Goal: Information Seeking & Learning: Learn about a topic

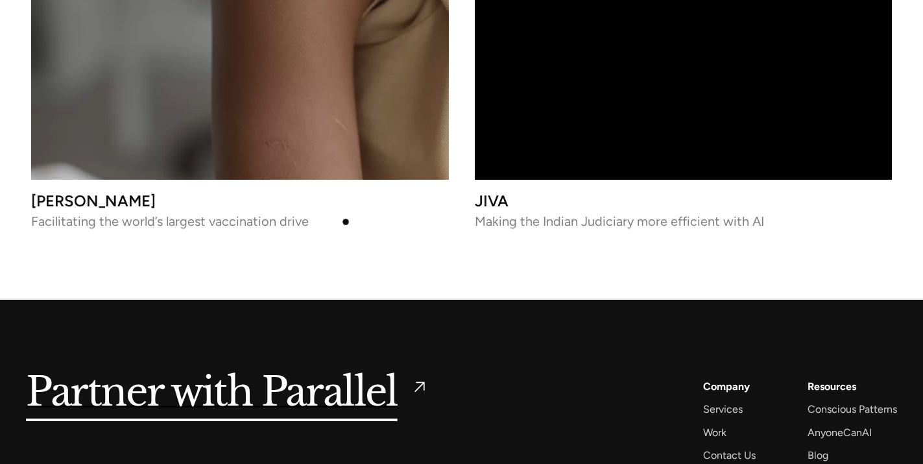
scroll to position [5696, 0]
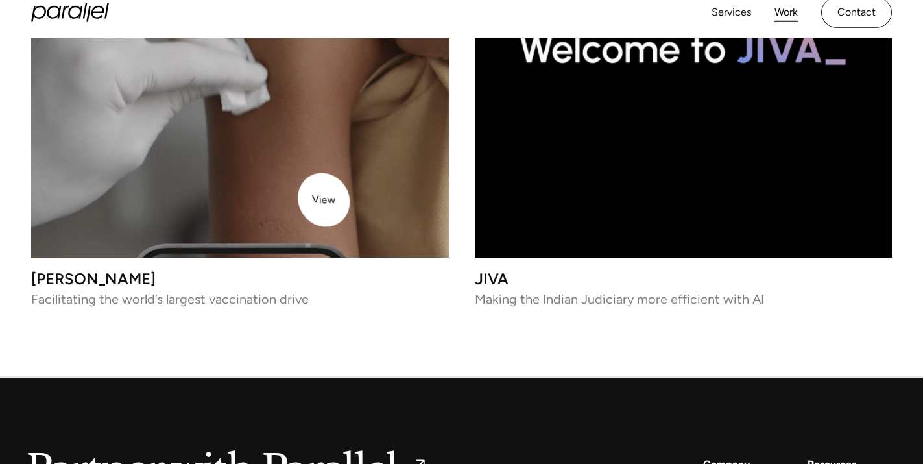
click at [315, 186] on video at bounding box center [240, 49] width 418 height 418
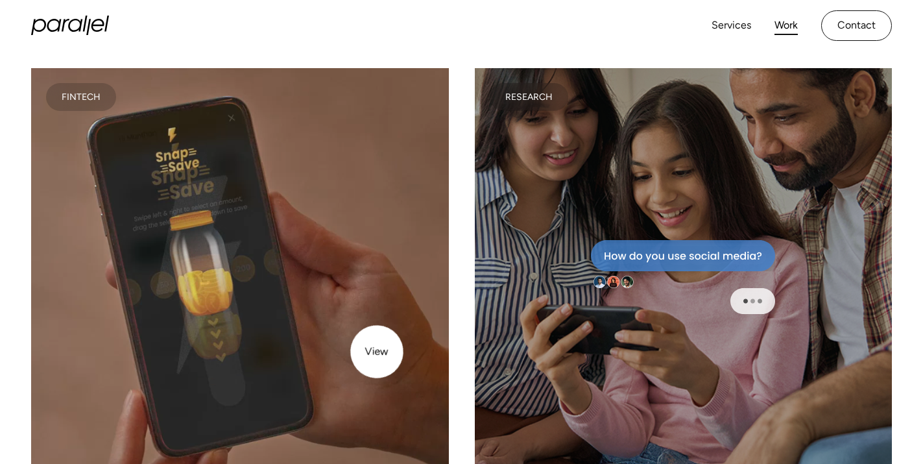
scroll to position [4387, 0]
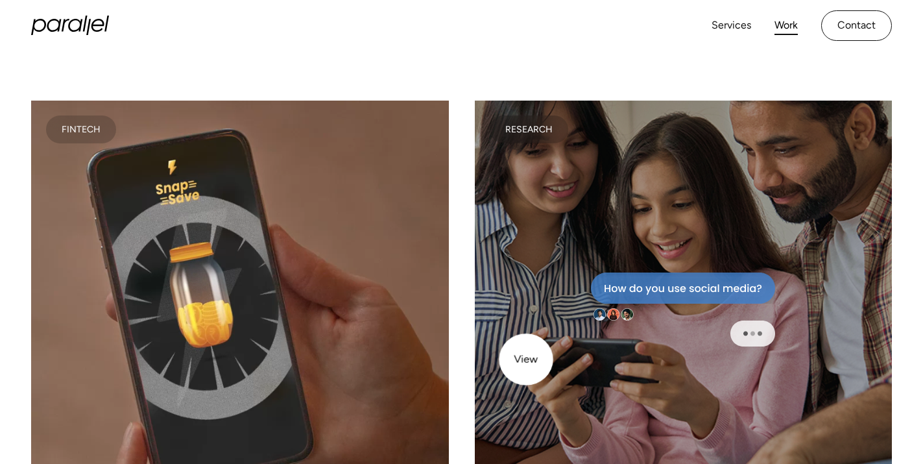
click at [534, 359] on div at bounding box center [684, 310] width 418 height 418
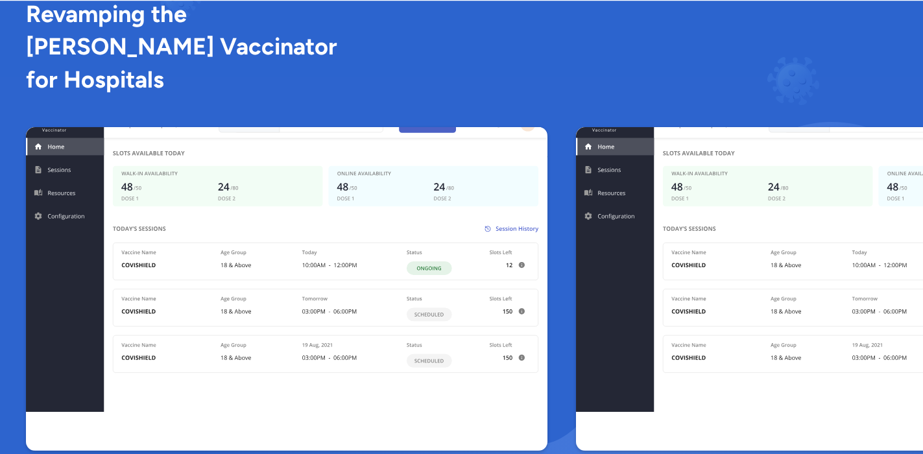
scroll to position [2030, 0]
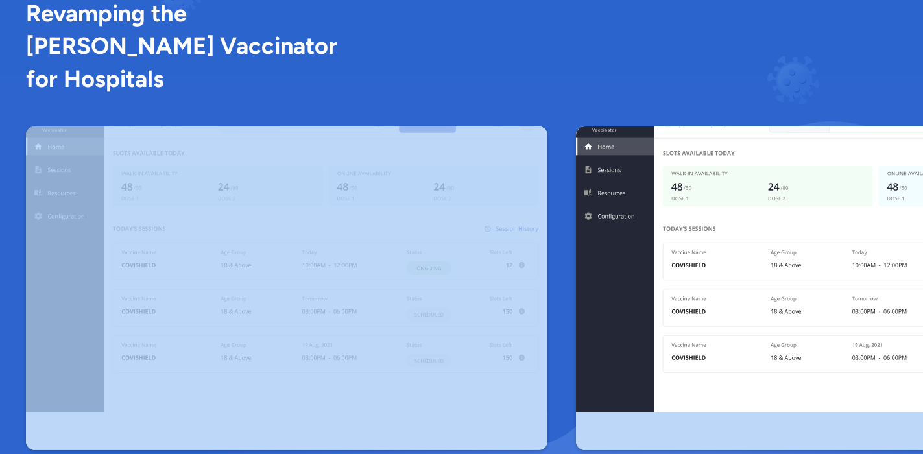
drag, startPoint x: 565, startPoint y: 90, endPoint x: 448, endPoint y: 93, distance: 116.8
click at [448, 93] on div "Revamping the Cowin Vaccinator for Hospitals" at bounding box center [461, 223] width 871 height 453
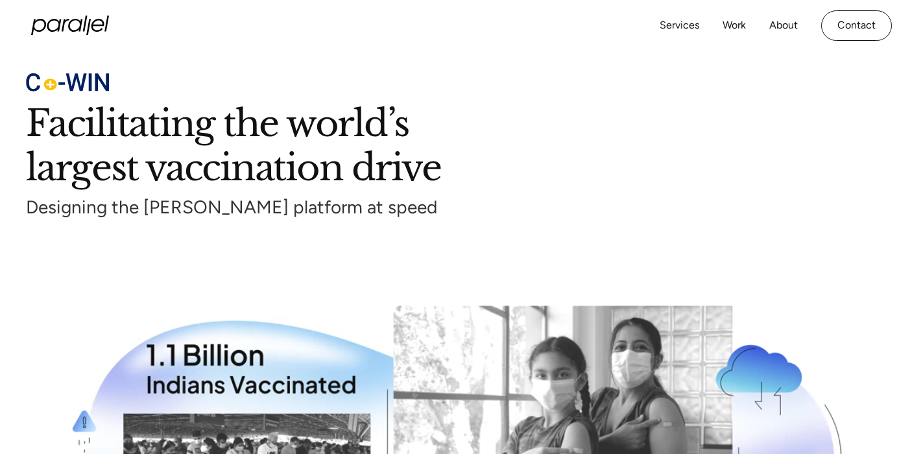
scroll to position [0, 0]
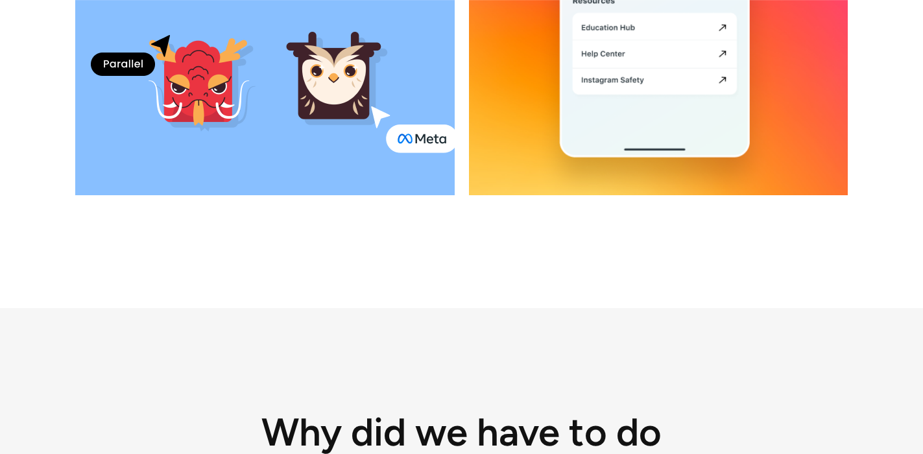
scroll to position [1241, 0]
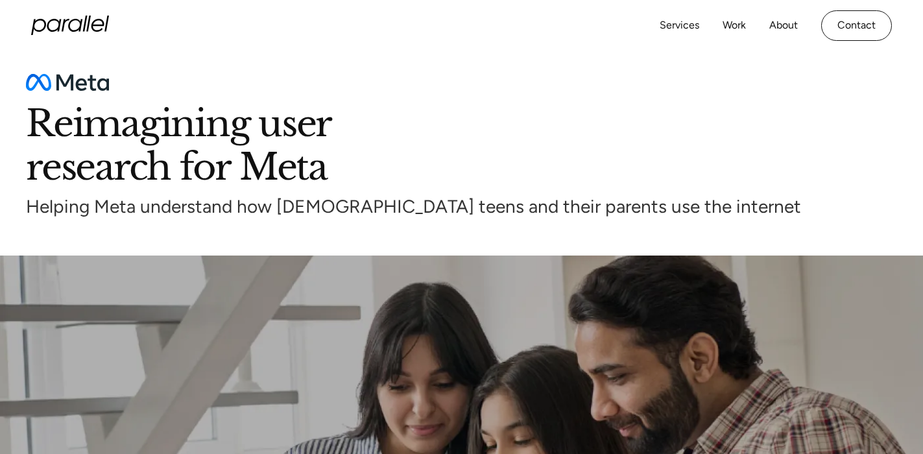
click at [66, 17] on icon "home" at bounding box center [70, 25] width 78 height 19
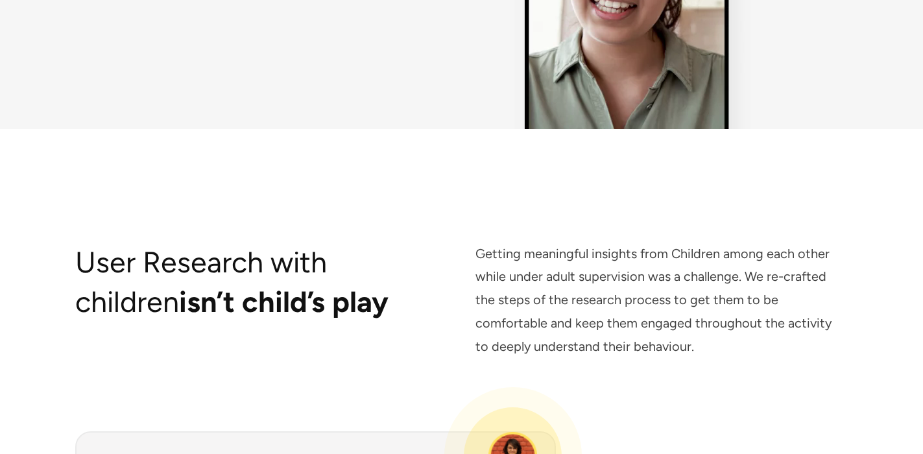
scroll to position [4684, 0]
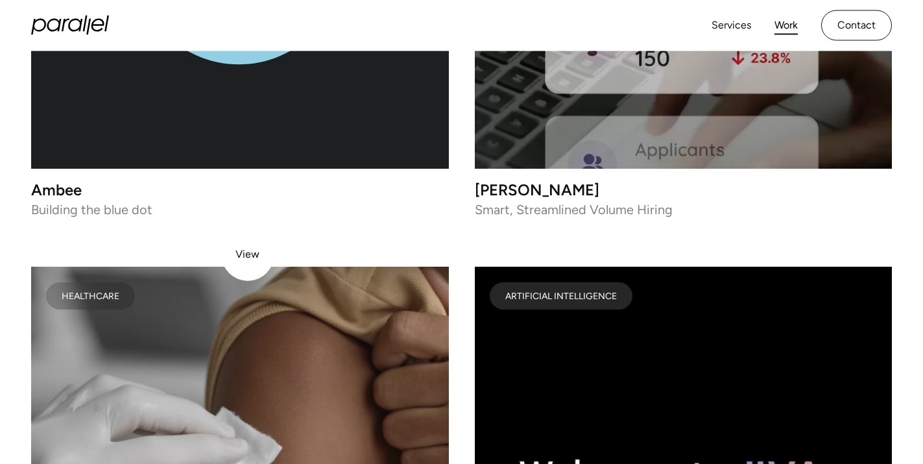
scroll to position [5080, 0]
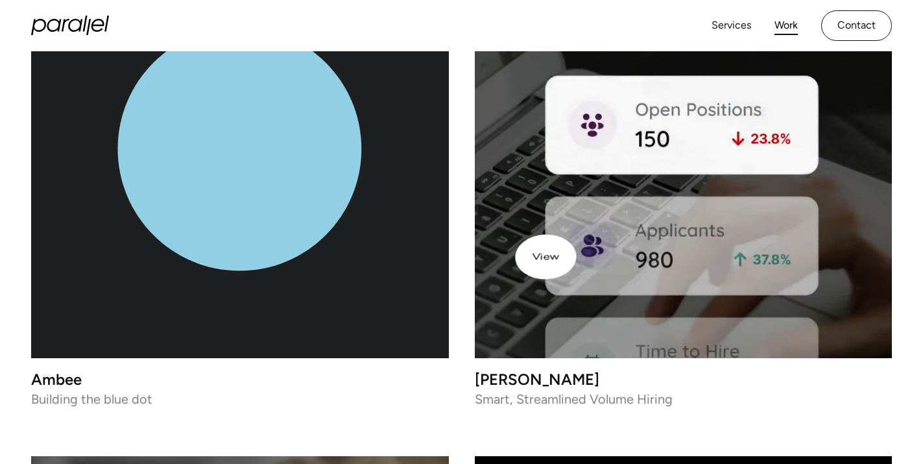
click at [605, 255] on video at bounding box center [684, 149] width 418 height 418
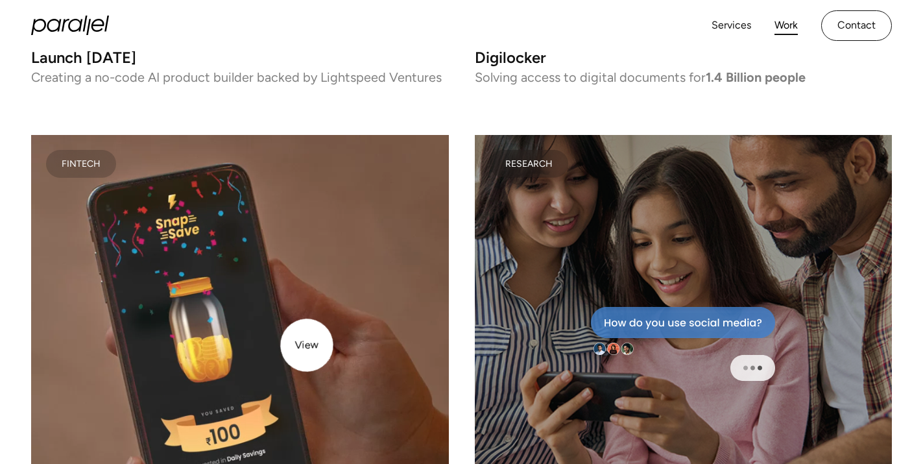
scroll to position [4352, 0]
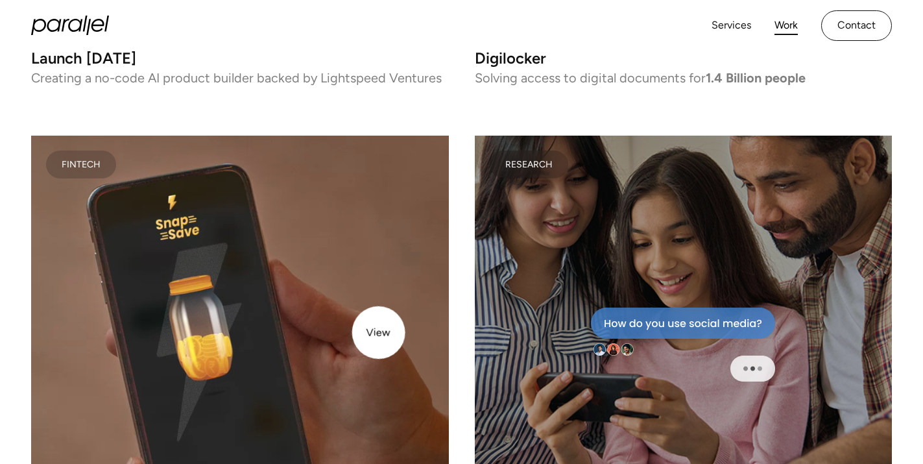
click at [377, 332] on video at bounding box center [240, 345] width 418 height 418
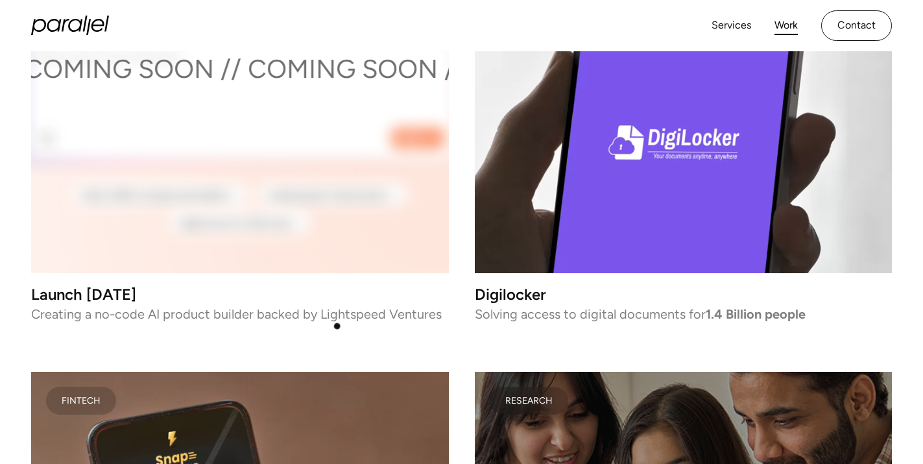
scroll to position [3970, 0]
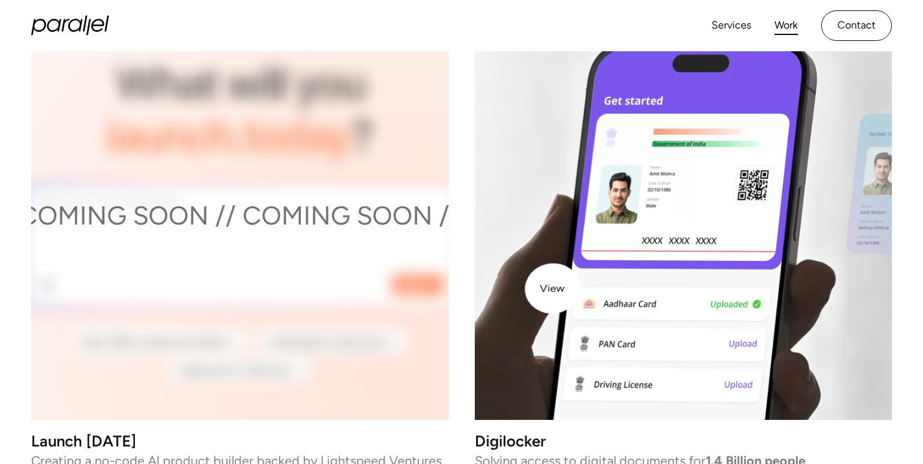
click at [580, 285] on video at bounding box center [684, 211] width 418 height 418
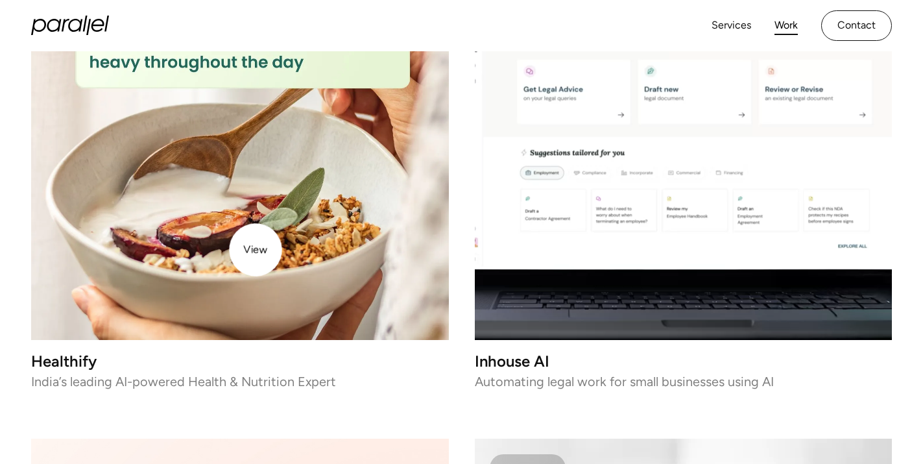
scroll to position [3507, 0]
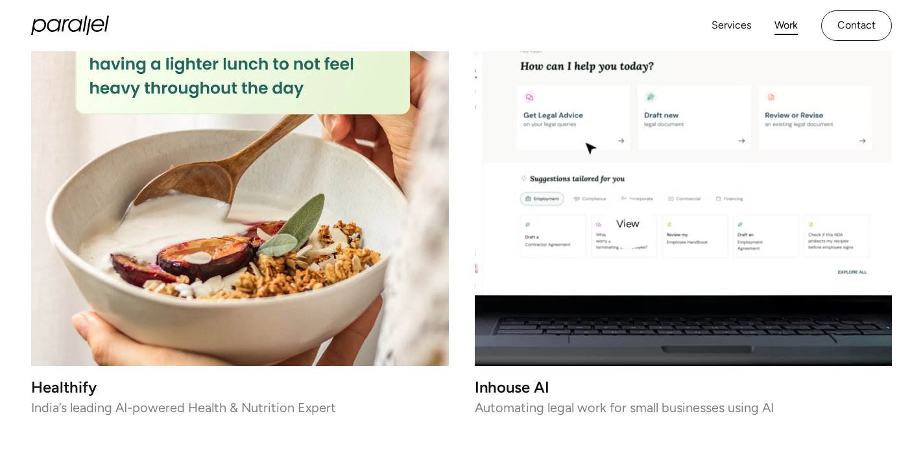
click at [628, 224] on video at bounding box center [684, 158] width 418 height 418
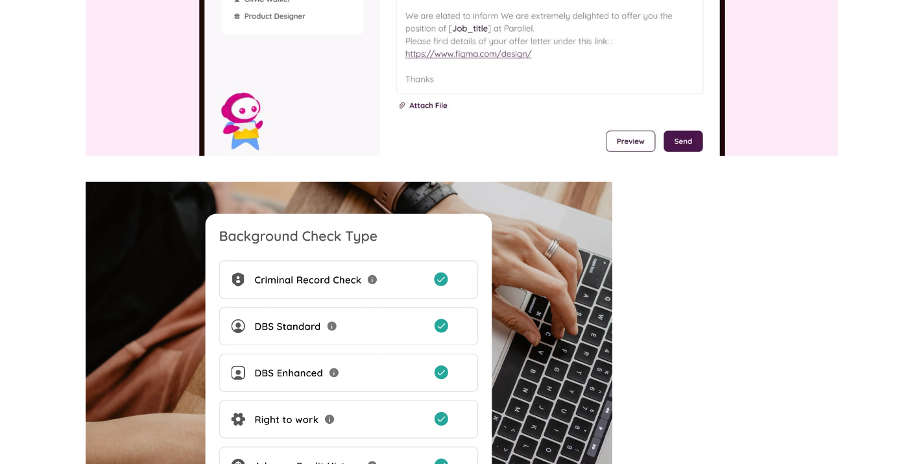
scroll to position [5584, 0]
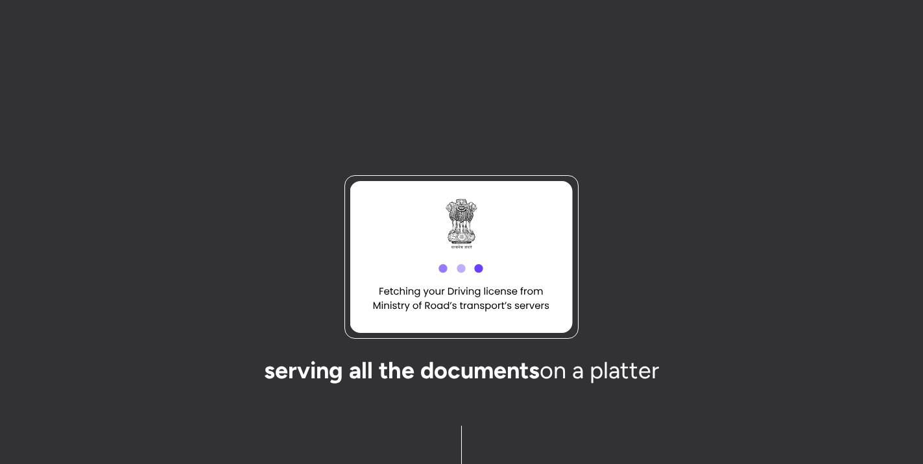
scroll to position [5781, 0]
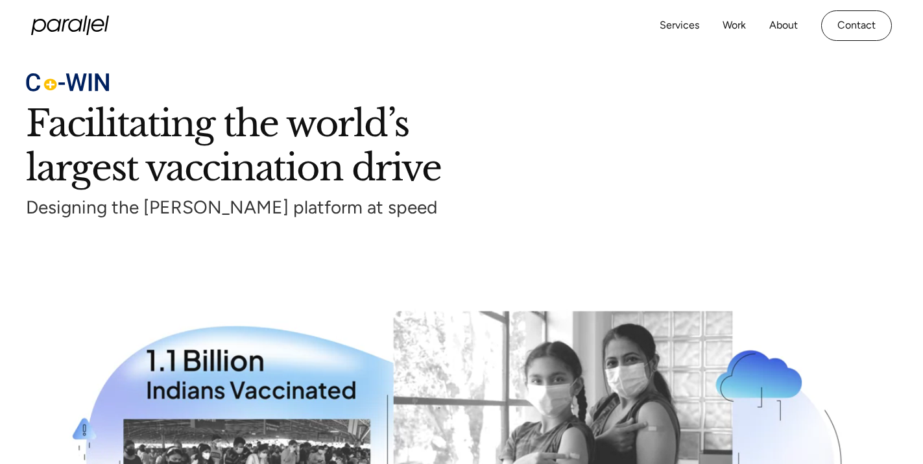
click at [530, 209] on div "Designing the [PERSON_NAME] platform at speed" at bounding box center [461, 207] width 871 height 25
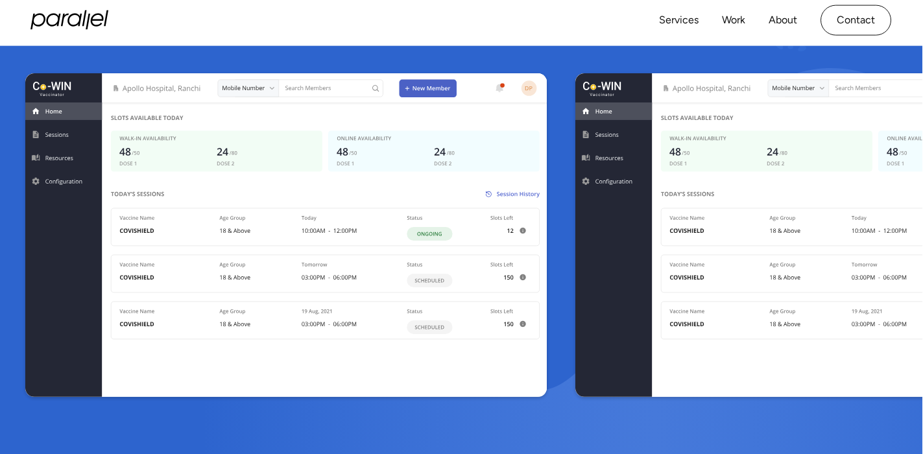
scroll to position [2082, 1]
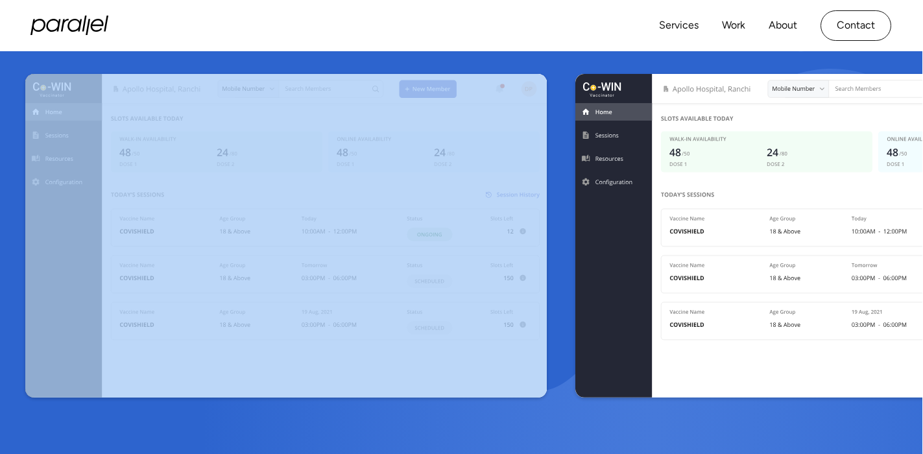
drag, startPoint x: 549, startPoint y: 257, endPoint x: 415, endPoint y: 255, distance: 133.6
click at [432, 255] on div at bounding box center [460, 236] width 871 height 324
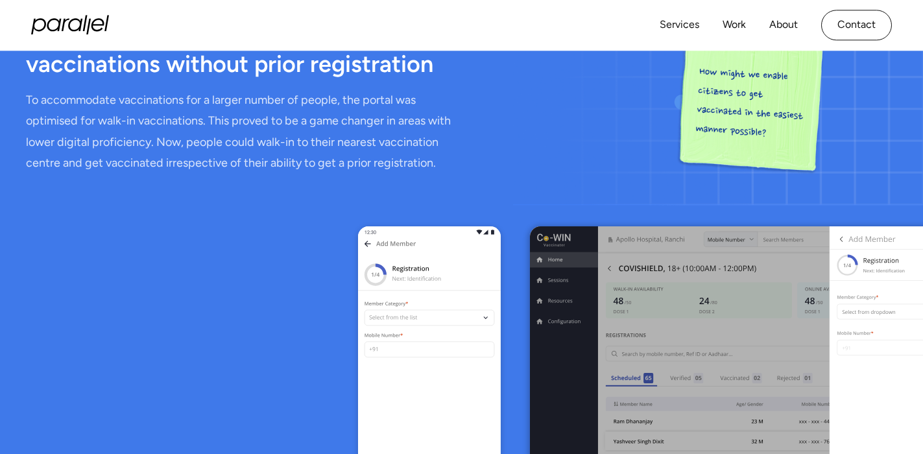
scroll to position [4820, 0]
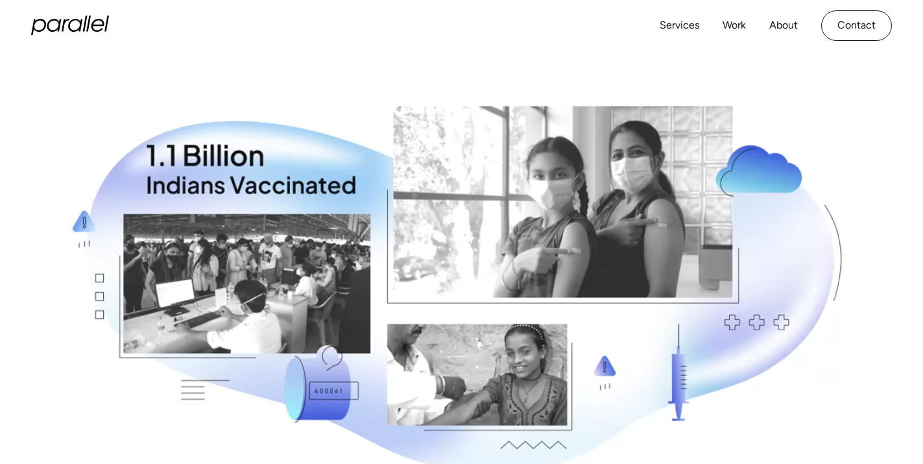
click at [82, 25] on icon "home" at bounding box center [70, 25] width 78 height 19
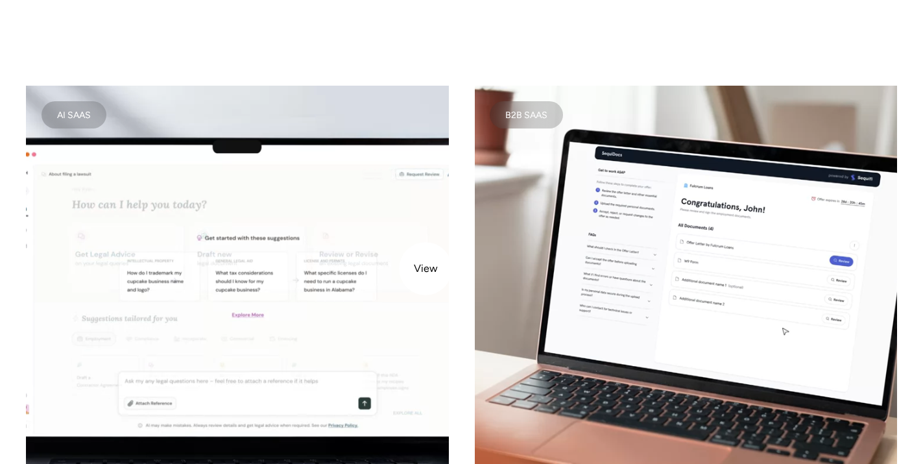
scroll to position [1623, 0]
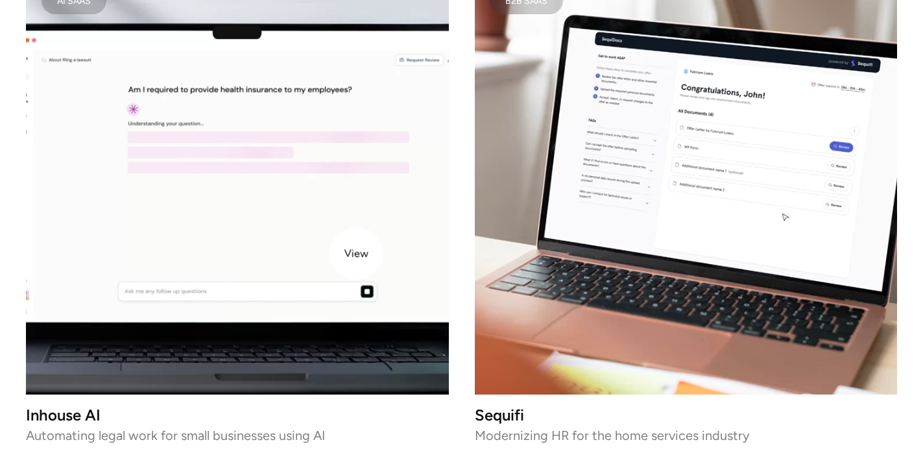
click at [351, 252] on video at bounding box center [237, 182] width 423 height 423
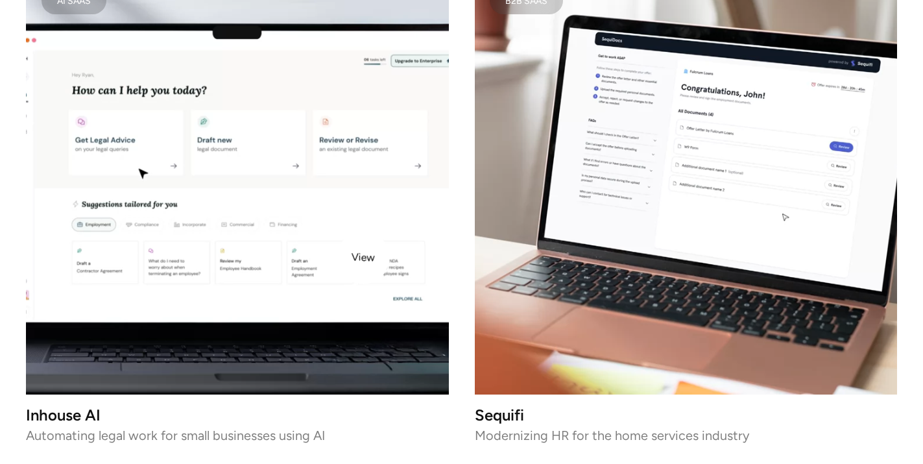
scroll to position [1617, 0]
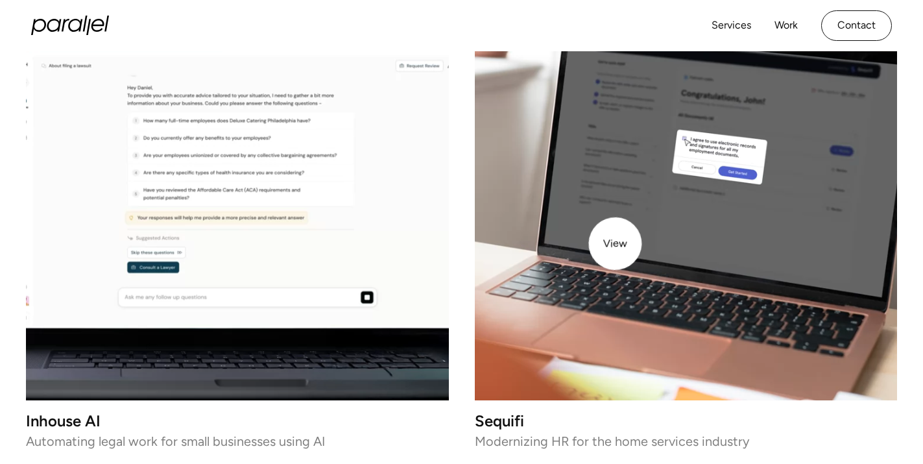
click at [617, 243] on video at bounding box center [686, 188] width 423 height 423
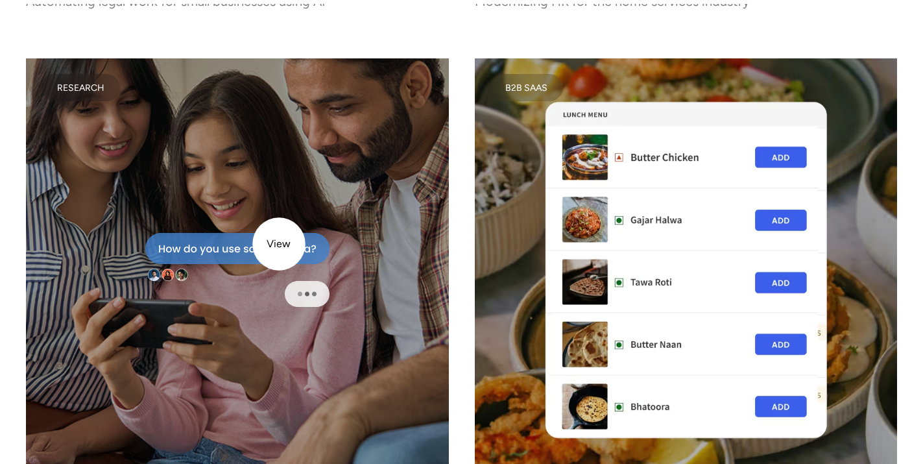
scroll to position [2128, 0]
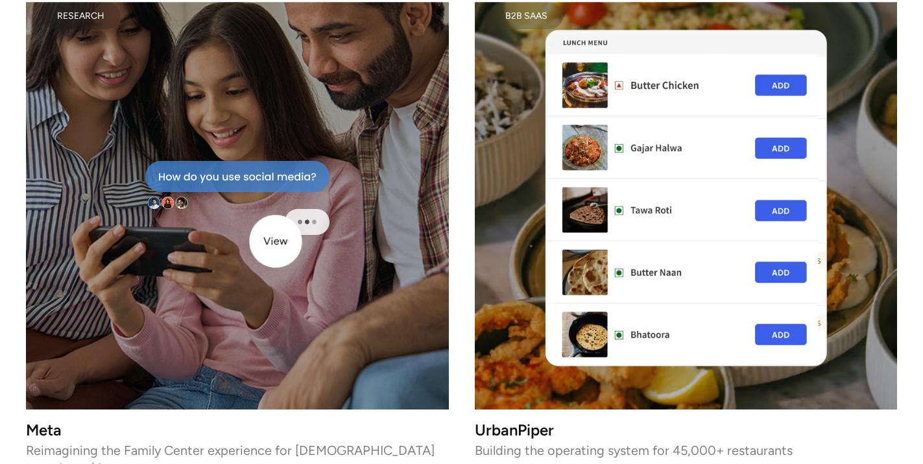
click at [275, 241] on div at bounding box center [237, 197] width 423 height 423
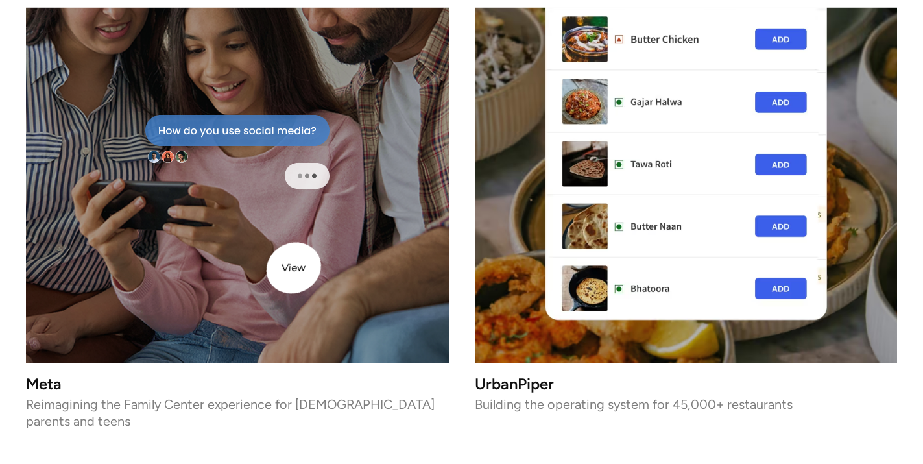
scroll to position [2178, 0]
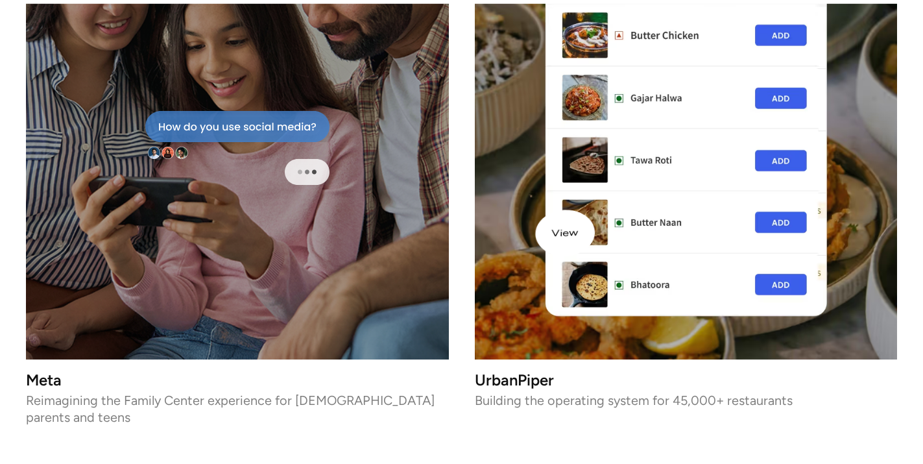
click at [608, 230] on img at bounding box center [686, 147] width 423 height 423
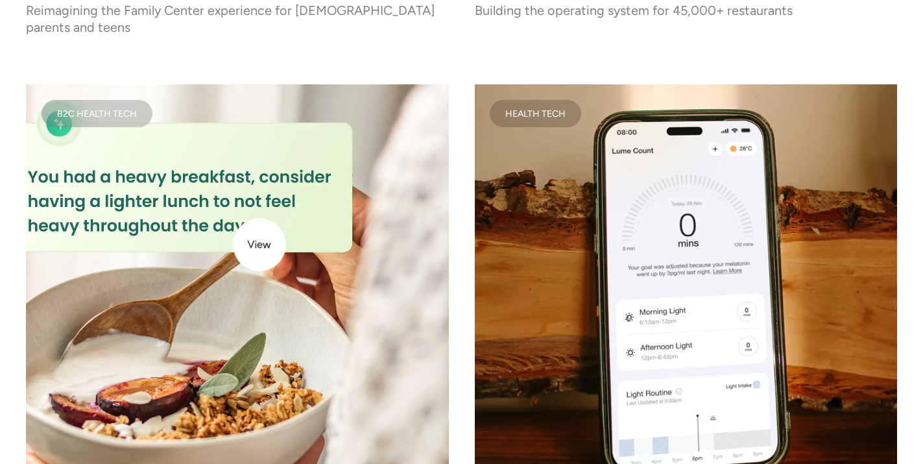
scroll to position [2619, 0]
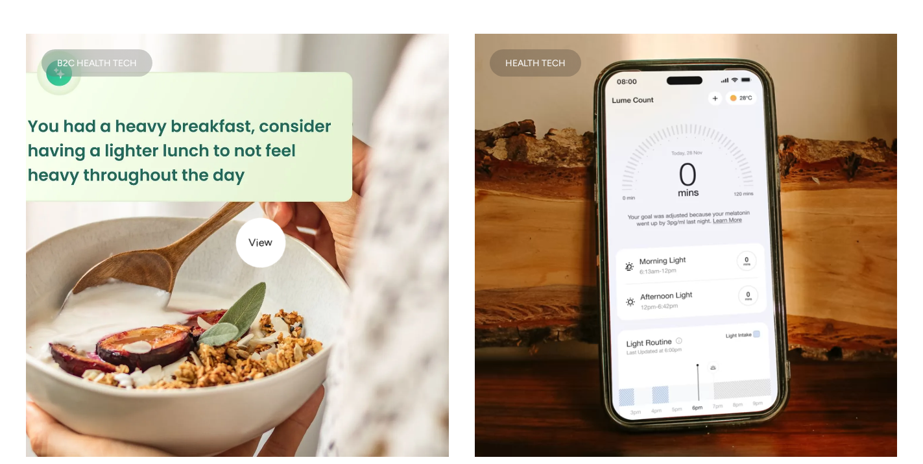
click at [261, 243] on img at bounding box center [237, 245] width 423 height 423
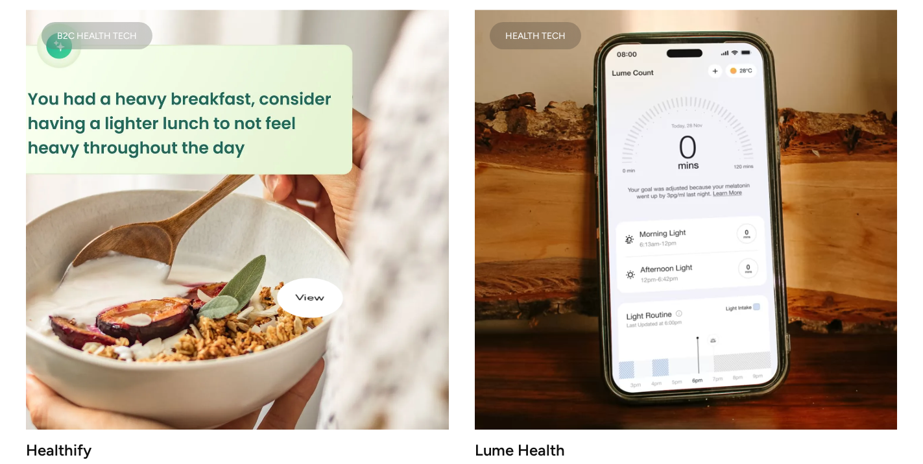
scroll to position [2674, 0]
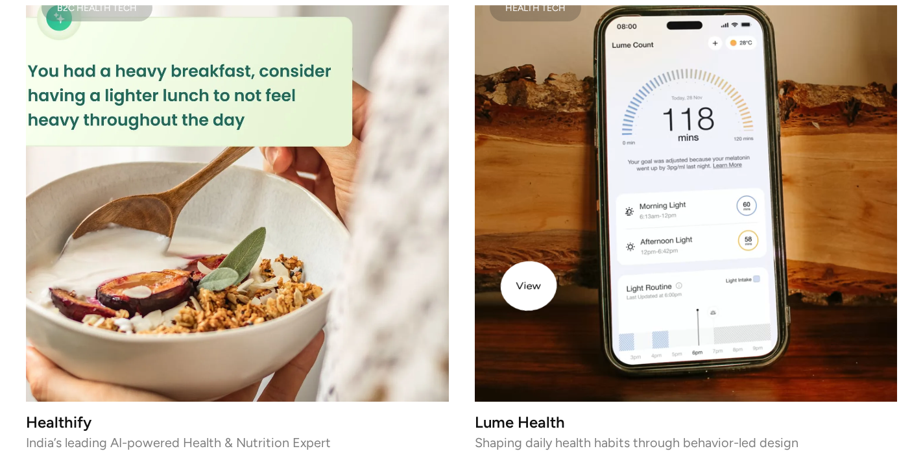
click at [550, 283] on video at bounding box center [686, 190] width 423 height 423
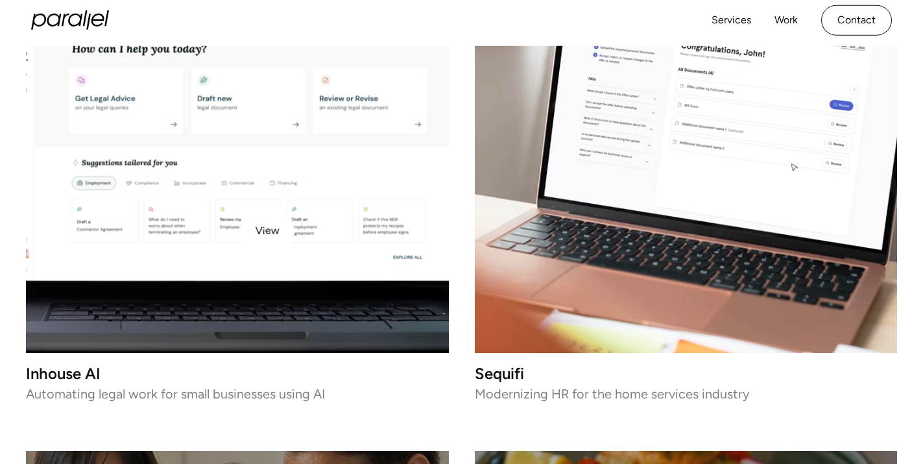
scroll to position [851, 0]
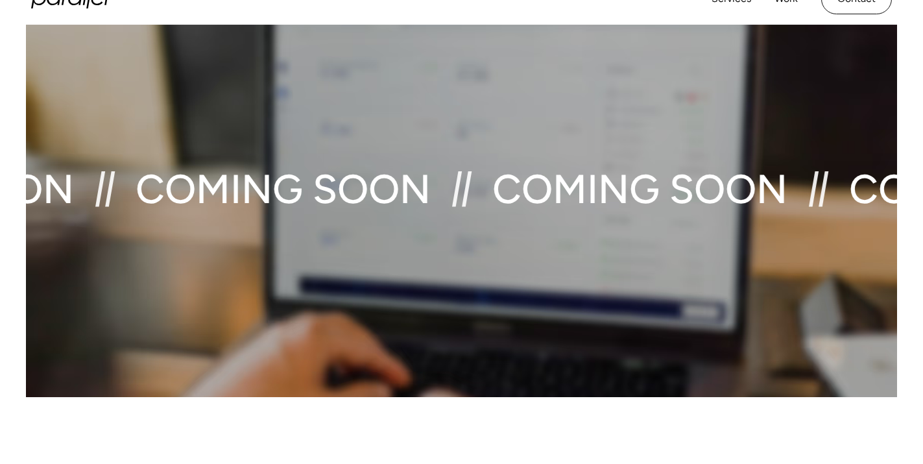
scroll to position [5606, 0]
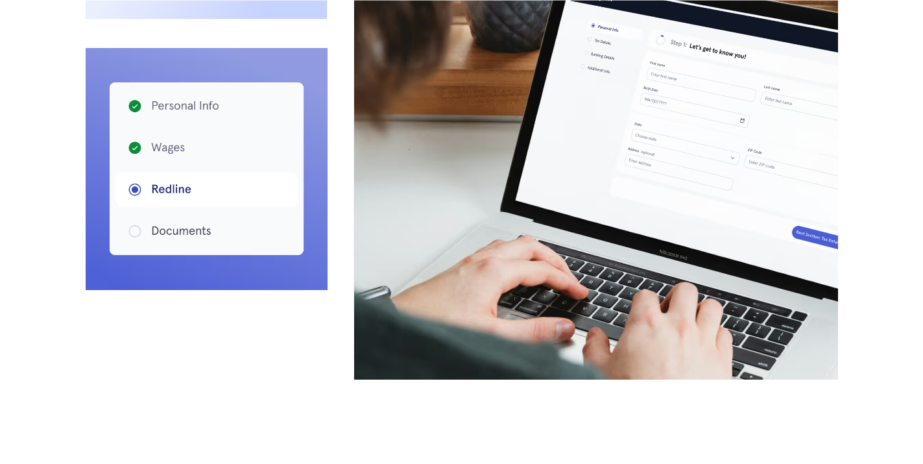
scroll to position [4298, 0]
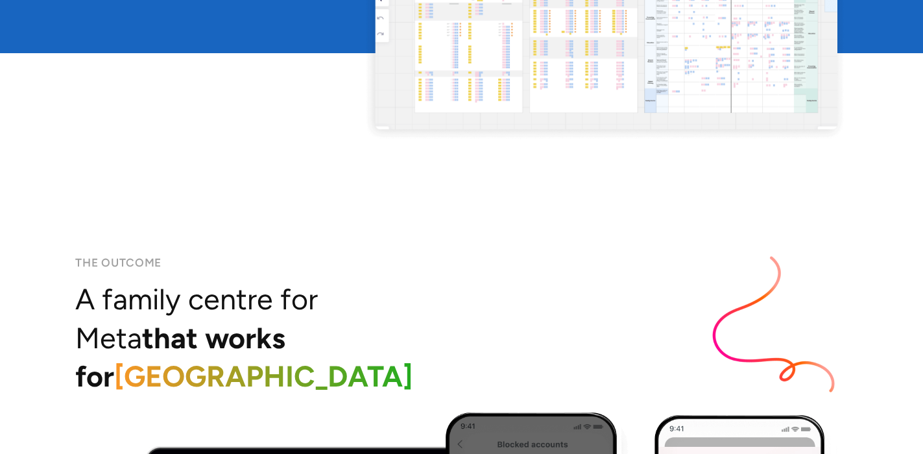
scroll to position [6383, 0]
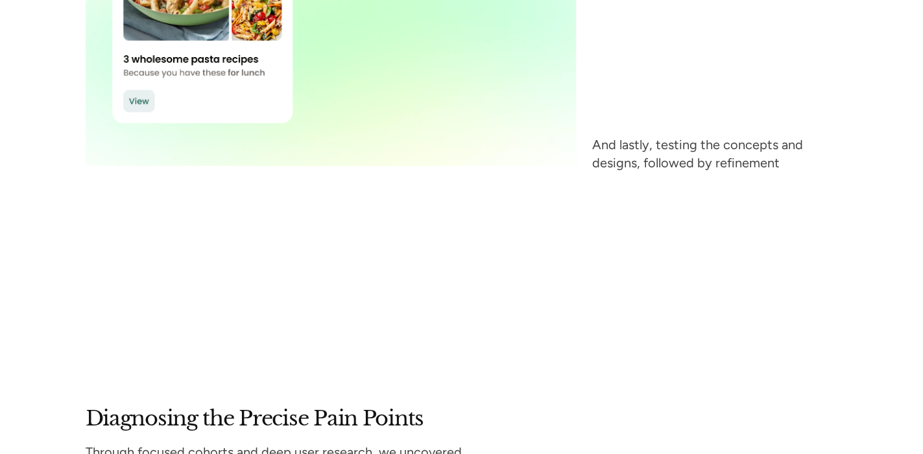
scroll to position [3513, 0]
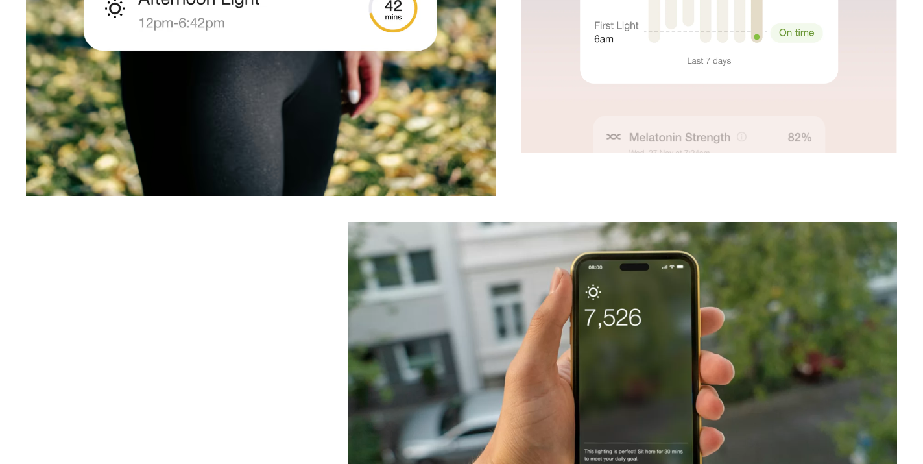
scroll to position [5454, 0]
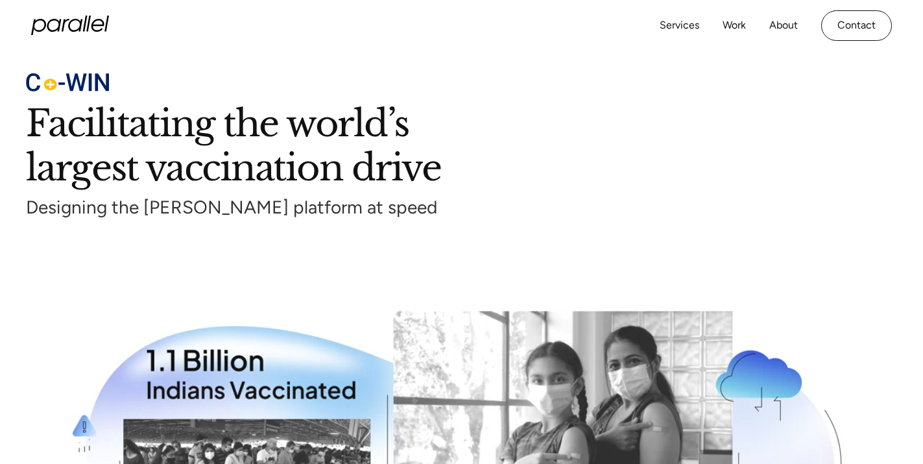
click at [65, 29] on icon "home" at bounding box center [70, 25] width 78 height 19
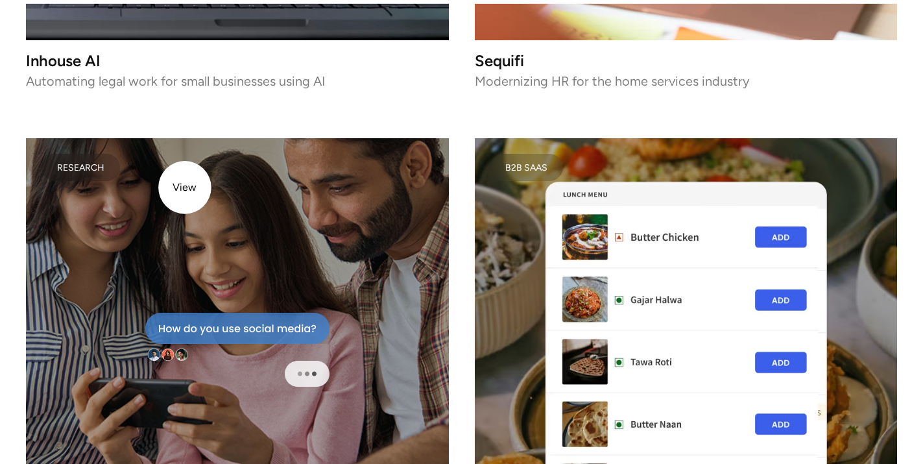
scroll to position [2220, 0]
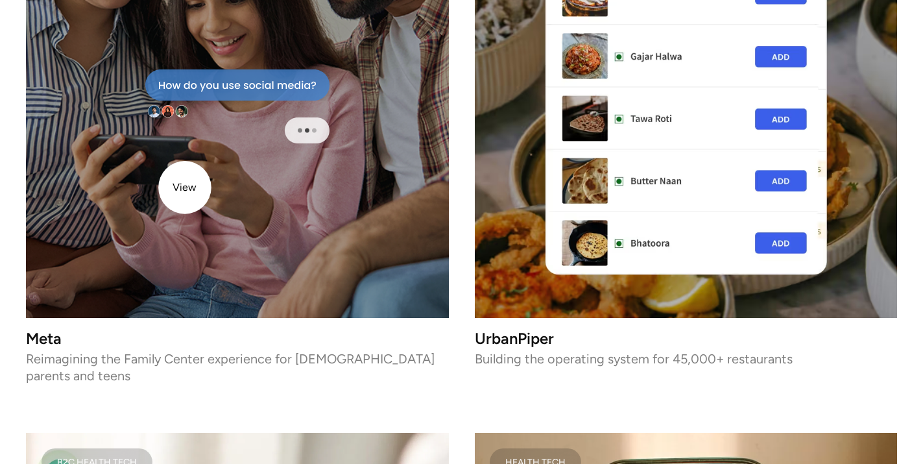
click at [185, 187] on div at bounding box center [237, 106] width 423 height 423
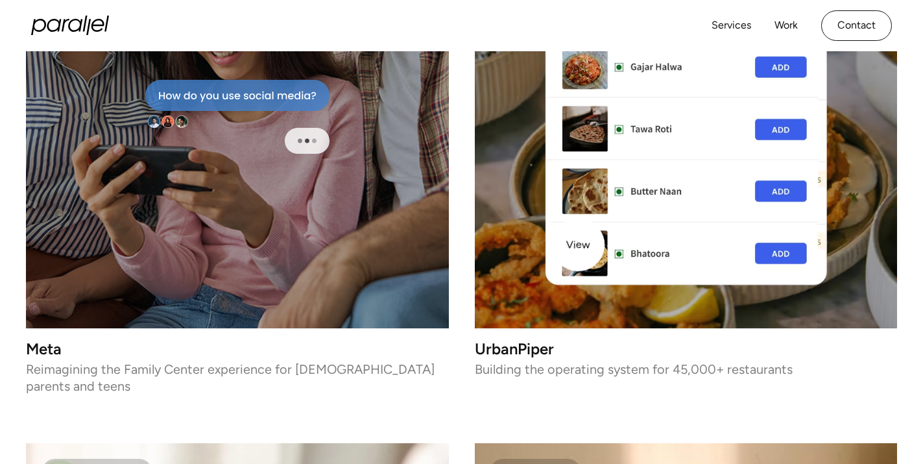
click at [580, 244] on img at bounding box center [686, 116] width 423 height 423
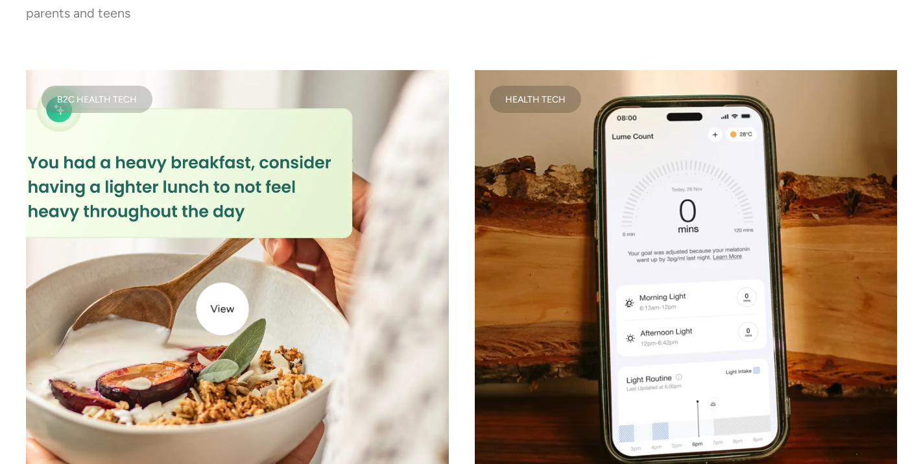
scroll to position [2592, 0]
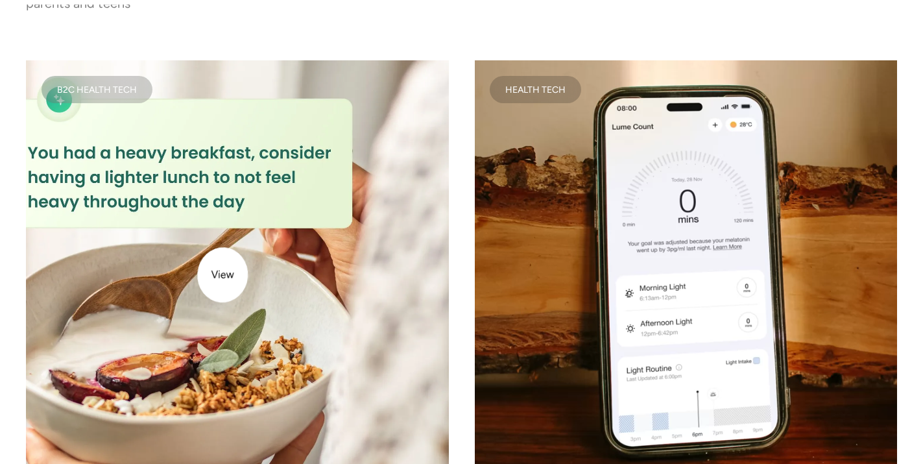
click at [224, 261] on img at bounding box center [237, 271] width 423 height 423
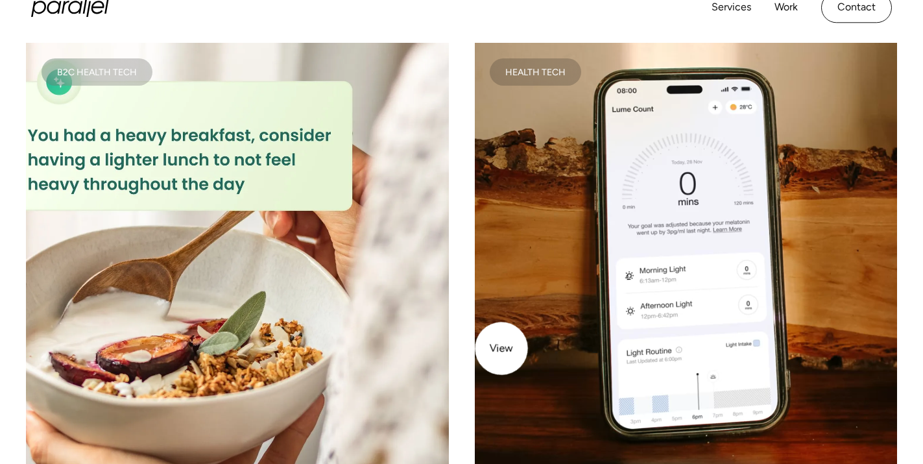
scroll to position [2580, 0]
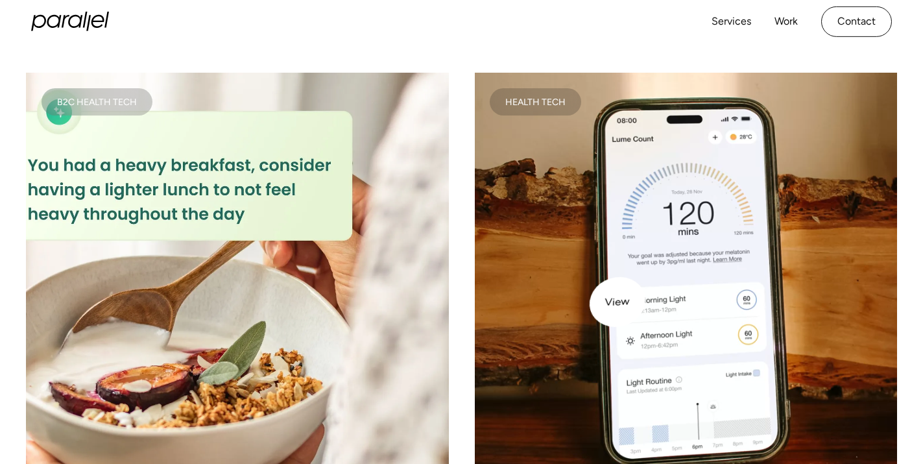
click at [639, 295] on video at bounding box center [686, 284] width 423 height 423
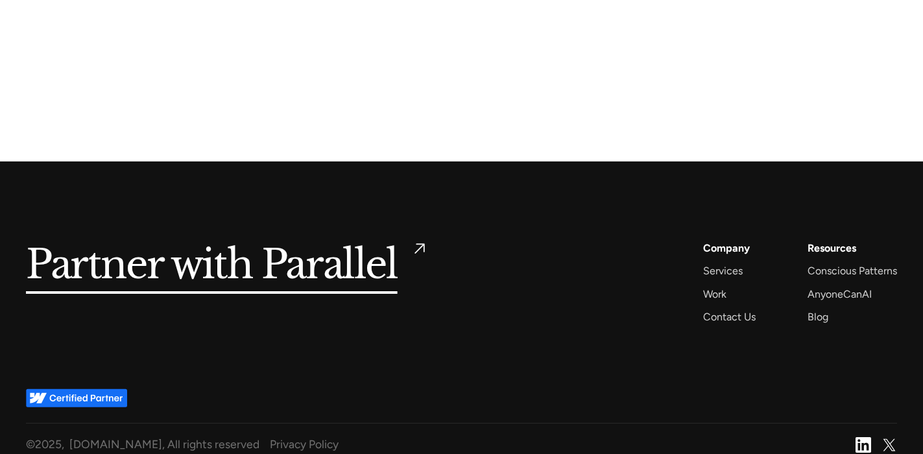
scroll to position [7242, 0]
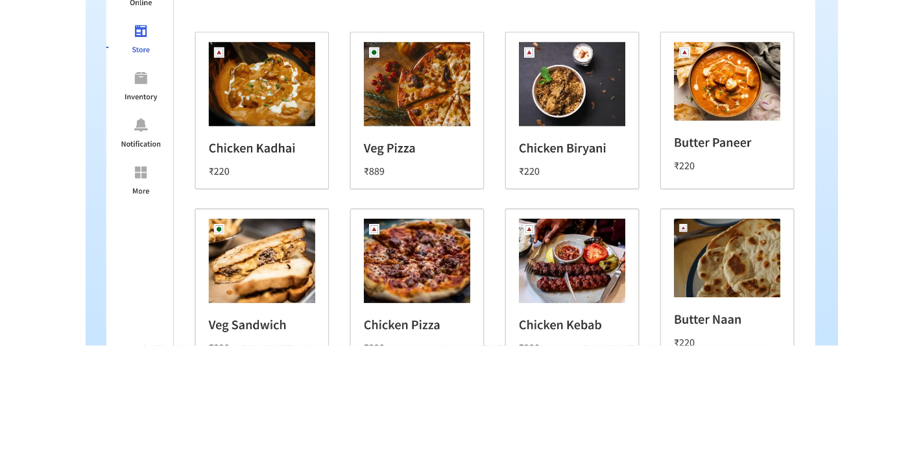
scroll to position [3024, 0]
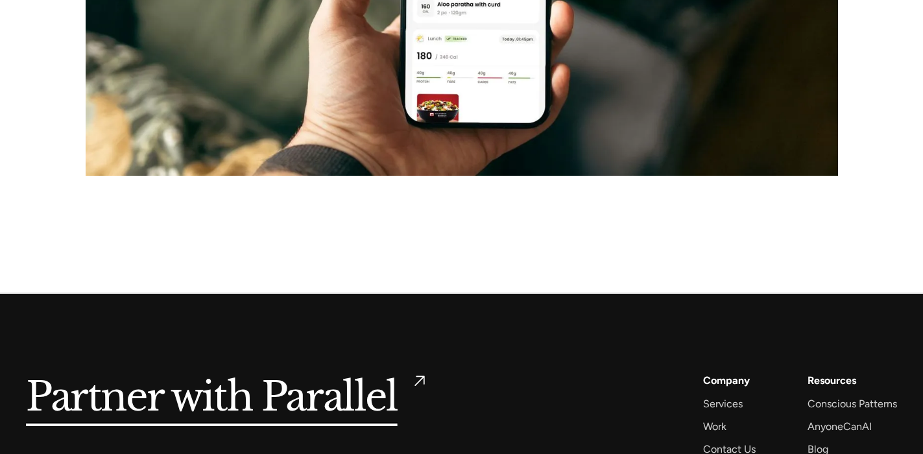
scroll to position [6758, 0]
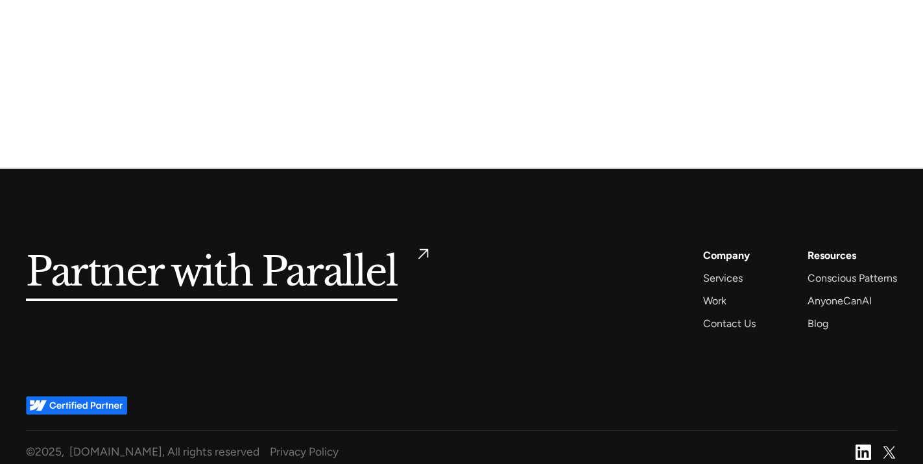
scroll to position [7232, 0]
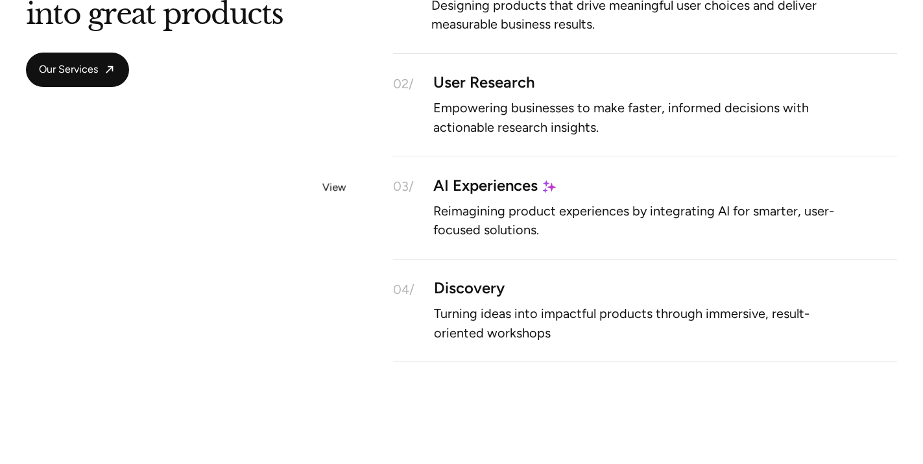
scroll to position [977, 0]
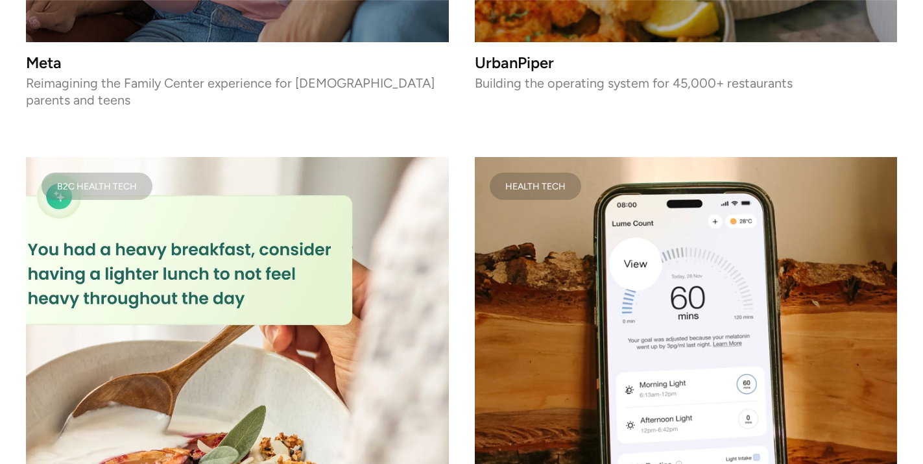
scroll to position [2528, 0]
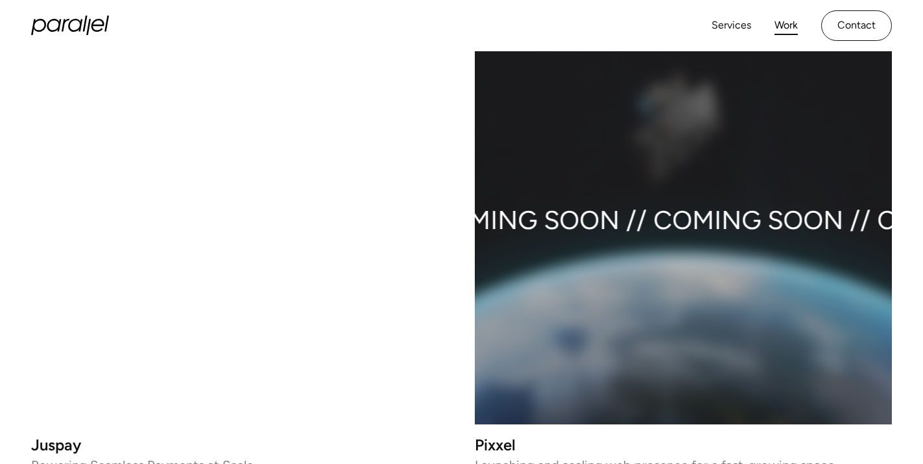
scroll to position [1231, 0]
